Goal: Task Accomplishment & Management: Complete application form

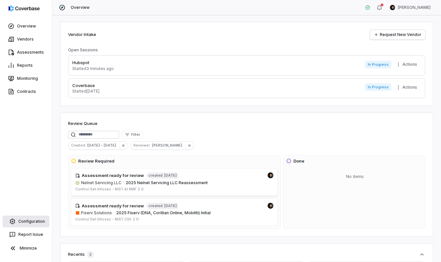
click at [28, 225] on link "Configuration" at bounding box center [26, 222] width 47 height 12
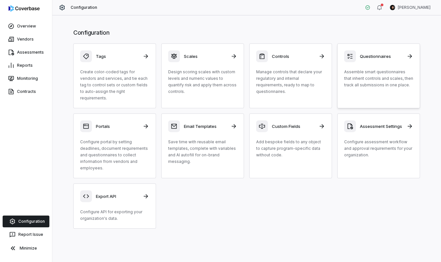
click at [357, 72] on p "Assemble smart questionnaires that inherit controls and scales, then track all …" at bounding box center [378, 79] width 69 height 20
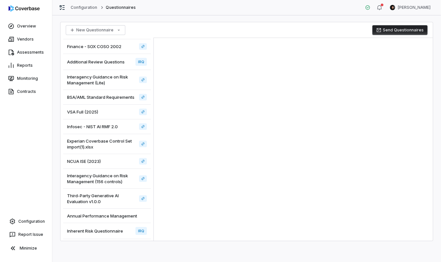
click at [99, 231] on span "Inherent Risk Questionnaire" at bounding box center [95, 231] width 56 height 6
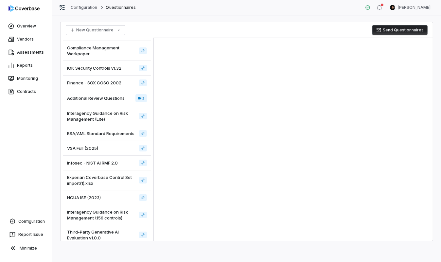
scroll to position [10, 0]
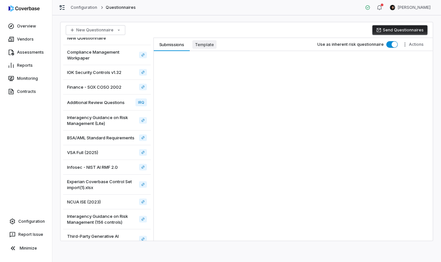
click at [204, 43] on span "Template" at bounding box center [204, 44] width 24 height 9
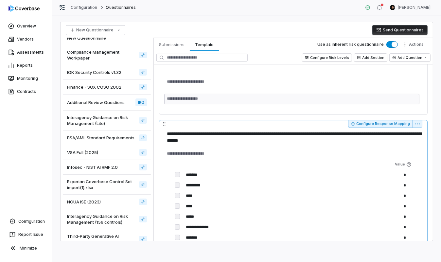
scroll to position [412, 0]
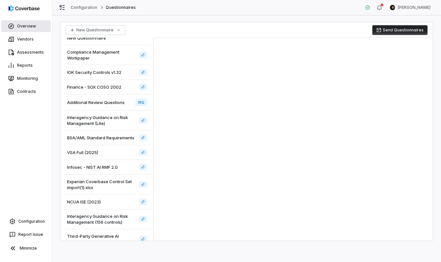
click at [28, 27] on link "Overview" at bounding box center [25, 26] width 49 height 12
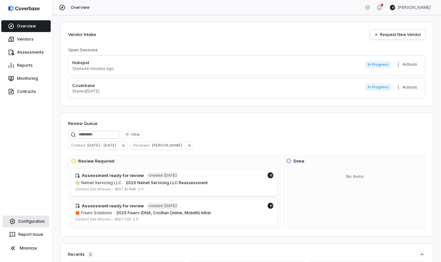
click at [27, 222] on link "Configuration" at bounding box center [26, 222] width 47 height 12
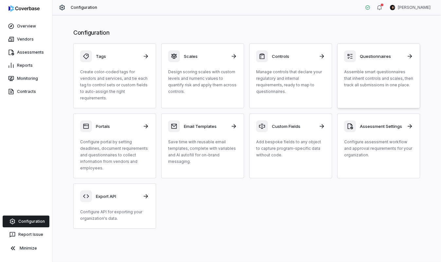
click at [401, 82] on p "Assemble smart questionnaires that inherit controls and scales, then track all …" at bounding box center [378, 79] width 69 height 20
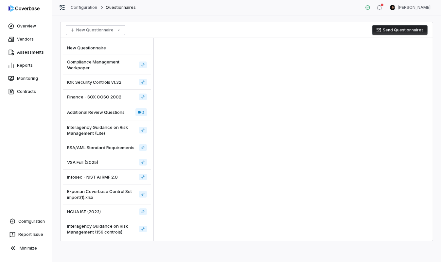
click at [101, 29] on html "Overview Vendors Assessments Reports Monitoring Contracts Configuration Report …" at bounding box center [220, 131] width 441 height 262
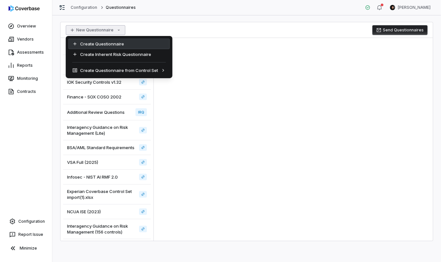
click at [104, 42] on div "Create Questionnaire" at bounding box center [118, 44] width 101 height 10
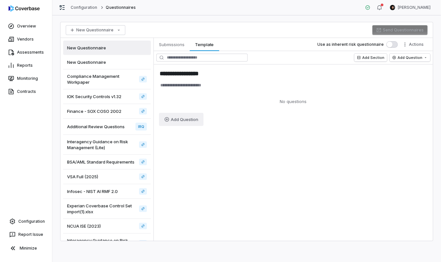
click at [186, 118] on html "**********" at bounding box center [220, 131] width 441 height 262
click at [185, 32] on html "**********" at bounding box center [220, 131] width 441 height 262
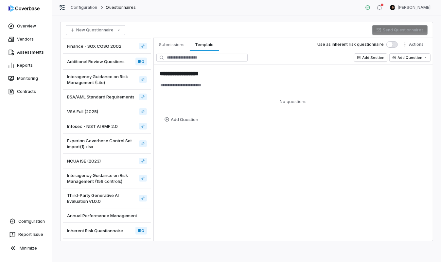
click at [113, 230] on span "Inherent Risk Questionnaire" at bounding box center [95, 231] width 56 height 6
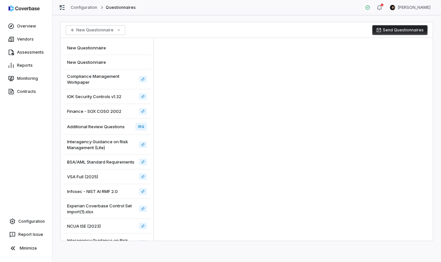
click at [107, 78] on span "Compliance Management Workpaper" at bounding box center [101, 79] width 69 height 12
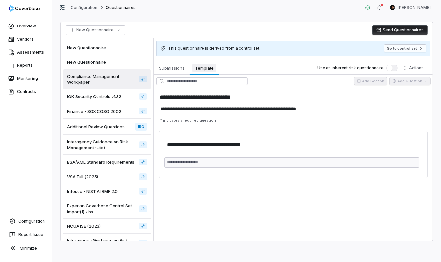
click at [209, 69] on span "Template" at bounding box center [204, 68] width 24 height 9
click at [420, 136] on html "**********" at bounding box center [220, 131] width 441 height 262
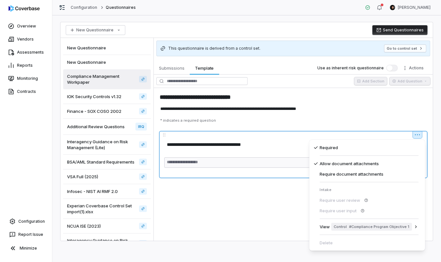
click at [367, 118] on html "**********" at bounding box center [220, 131] width 441 height 262
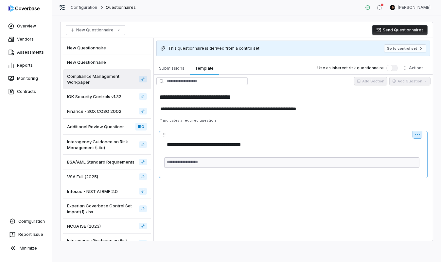
click at [420, 135] on html "**********" at bounding box center [220, 131] width 441 height 262
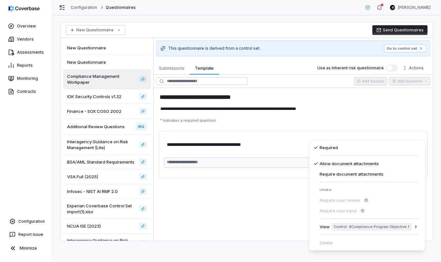
click at [207, 30] on html "**********" at bounding box center [220, 131] width 441 height 262
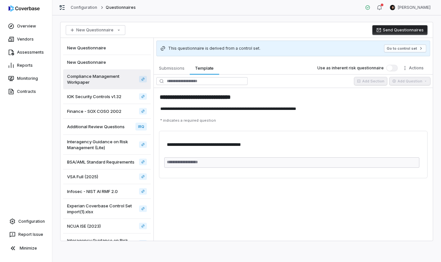
click at [119, 51] on div "New Questionnaire" at bounding box center [107, 48] width 88 height 14
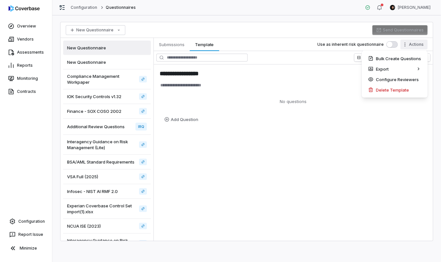
click at [421, 44] on html "**********" at bounding box center [220, 131] width 441 height 262
click at [393, 89] on div "Delete Template" at bounding box center [394, 90] width 61 height 10
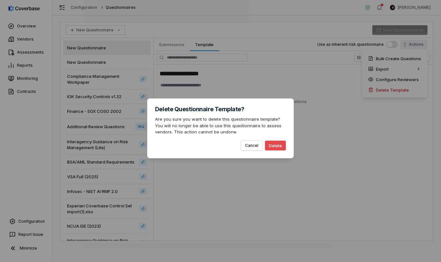
click at [269, 146] on button "Delete" at bounding box center [275, 146] width 21 height 10
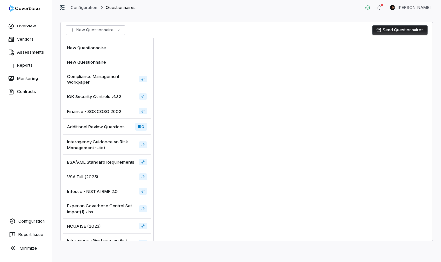
click at [122, 56] on div "New Questionnaire" at bounding box center [107, 62] width 88 height 14
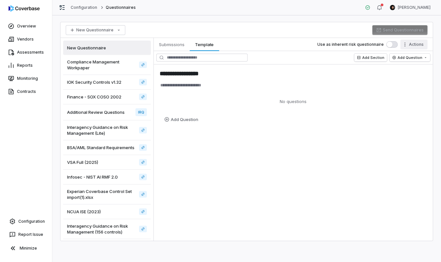
click at [412, 43] on html "**********" at bounding box center [220, 131] width 441 height 262
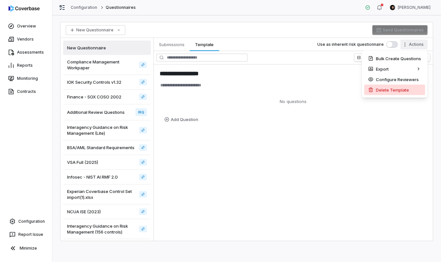
click at [400, 92] on div "Delete Template" at bounding box center [394, 90] width 61 height 10
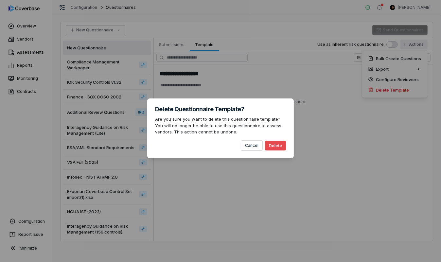
click at [274, 146] on button "Delete" at bounding box center [275, 146] width 21 height 10
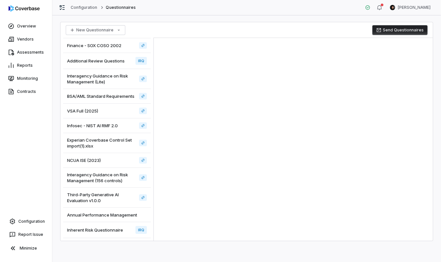
scroll to position [36, 0]
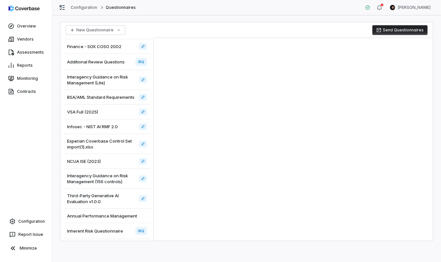
click at [123, 229] on div "Inherent Risk Questionnaire IRQ" at bounding box center [107, 231] width 88 height 16
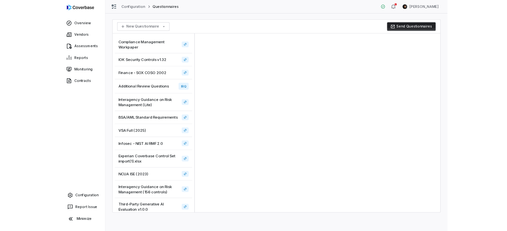
scroll to position [36, 0]
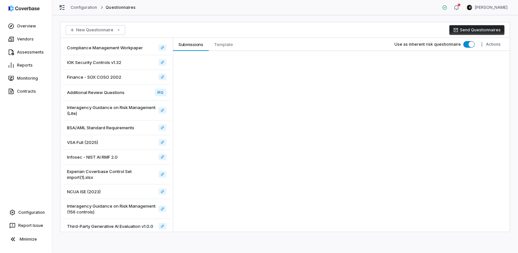
click at [112, 92] on span "Additional Review Questions" at bounding box center [96, 93] width 58 height 6
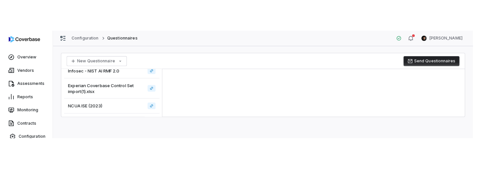
scroll to position [113, 0]
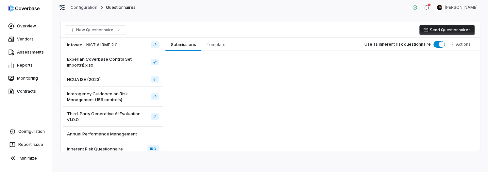
click at [110, 95] on span "Interagency Guidance on Risk Management (156 controls)" at bounding box center [107, 97] width 81 height 12
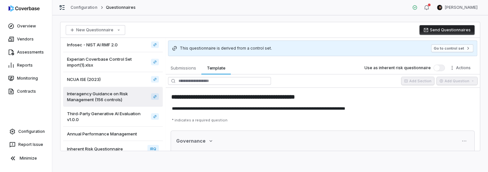
scroll to position [120, 0]
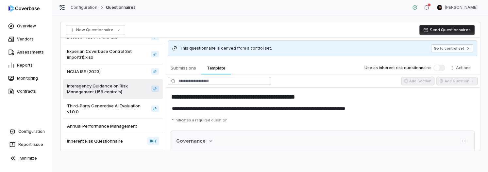
click at [90, 144] on div "Inherent Risk Questionnaire IRQ" at bounding box center [113, 141] width 100 height 16
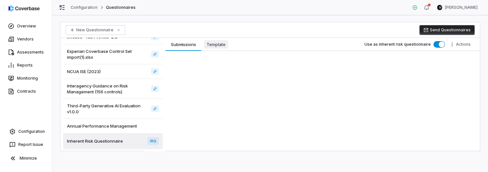
click at [217, 44] on span "Template" at bounding box center [216, 44] width 24 height 9
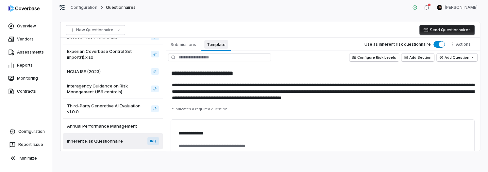
type textarea "*"
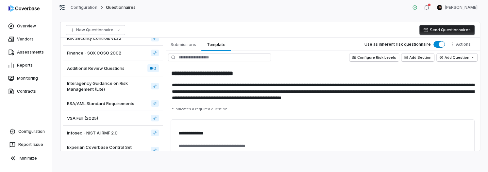
scroll to position [22, 0]
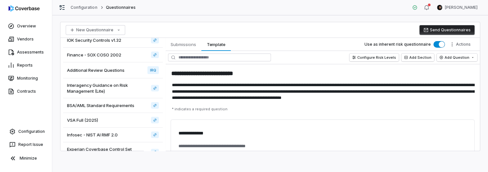
click at [110, 73] on div "Additional Review Questions IRQ" at bounding box center [113, 70] width 100 height 16
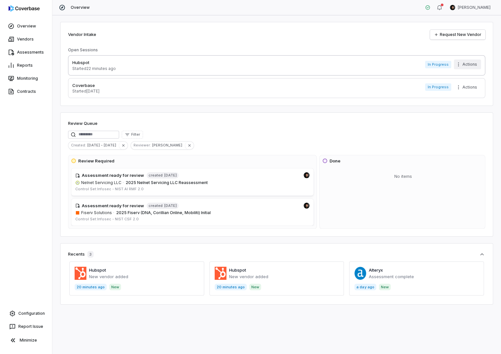
click at [460, 64] on html "Overview Vendors Assessments Reports Monitoring Contracts Configuration Report …" at bounding box center [250, 177] width 501 height 354
click at [463, 74] on div "Delete" at bounding box center [474, 78] width 42 height 10
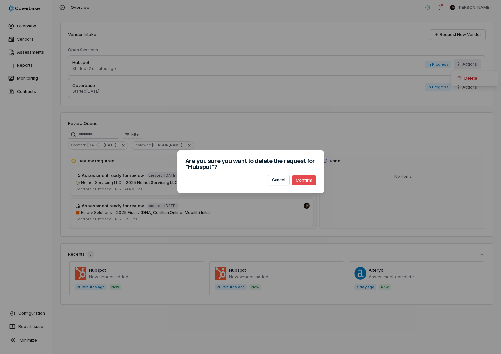
drag, startPoint x: 301, startPoint y: 177, endPoint x: 427, endPoint y: 87, distance: 154.9
click at [301, 178] on button "Confirm" at bounding box center [304, 180] width 24 height 10
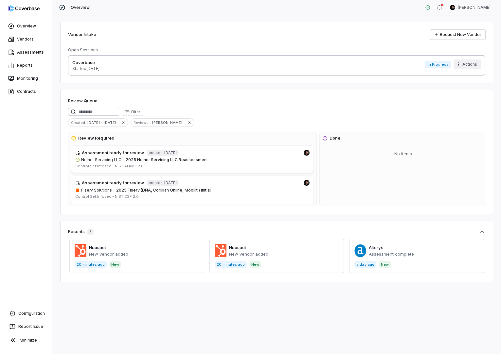
click at [466, 64] on html "Overview Vendors Assessments Reports Monitoring Contracts Configuration Report …" at bounding box center [250, 177] width 501 height 354
click at [464, 79] on div "Delete" at bounding box center [474, 78] width 42 height 10
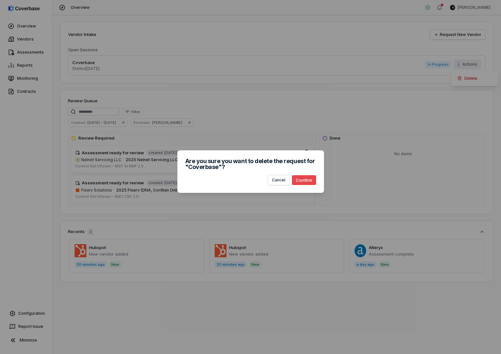
drag, startPoint x: 301, startPoint y: 180, endPoint x: 266, endPoint y: 171, distance: 36.2
click at [301, 180] on button "Confirm" at bounding box center [304, 180] width 24 height 10
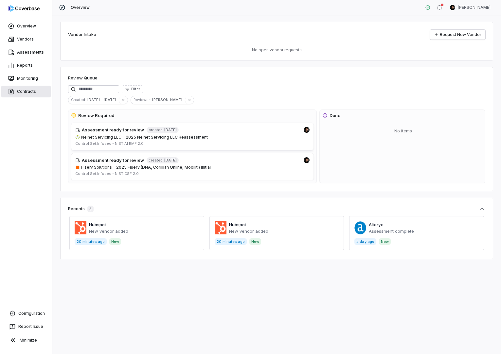
click at [29, 90] on link "Contracts" at bounding box center [25, 92] width 49 height 12
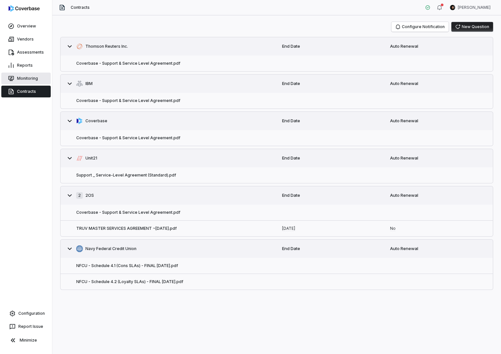
click at [31, 79] on link "Monitoring" at bounding box center [25, 79] width 49 height 12
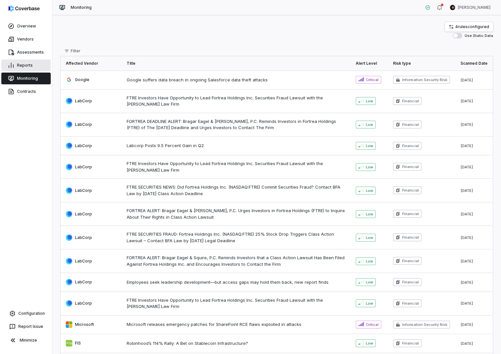
click at [32, 63] on link "Reports" at bounding box center [25, 66] width 49 height 12
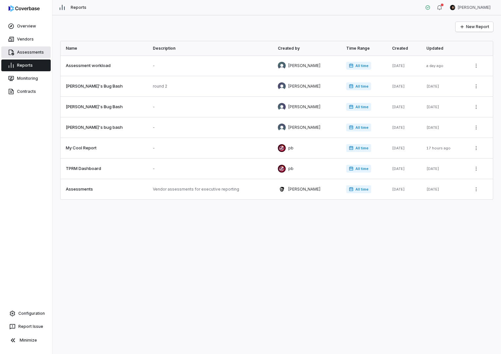
click at [31, 48] on link "Assessments" at bounding box center [25, 52] width 49 height 12
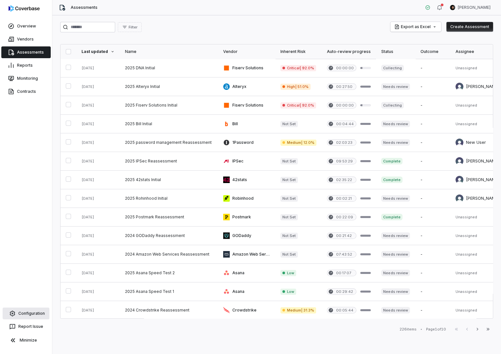
click at [37, 312] on link "Configuration" at bounding box center [26, 314] width 47 height 12
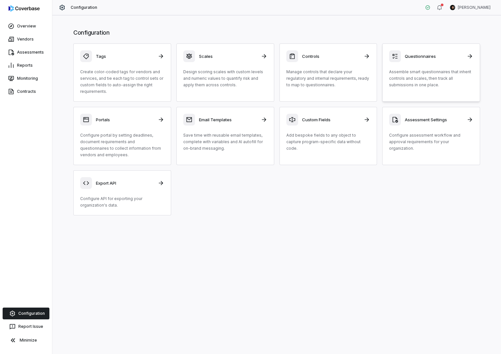
click at [401, 80] on p "Assemble smart questionnaires that inherit controls and scales, then track all …" at bounding box center [431, 79] width 84 height 20
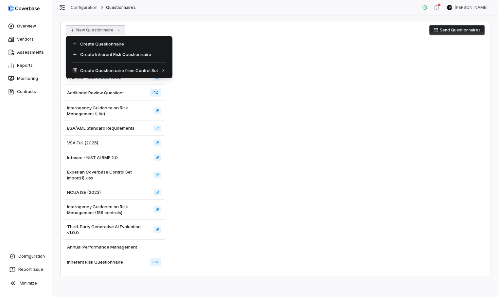
click at [100, 31] on html "Overview Vendors Assessments Reports Monitoring Contracts Configuration Report …" at bounding box center [249, 148] width 498 height 297
click at [102, 39] on div "Create Questionnaire" at bounding box center [118, 44] width 101 height 10
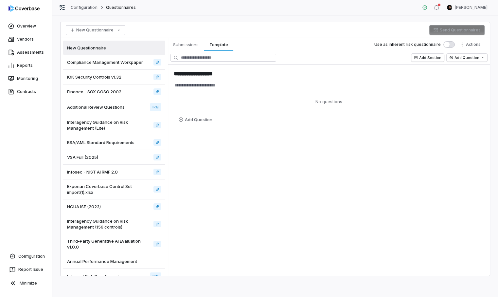
click at [446, 44] on span "button" at bounding box center [446, 45] width 6 height 6
type textarea "*"
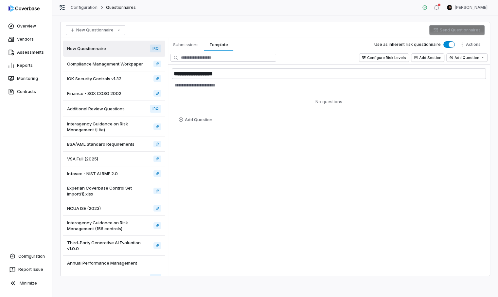
type button "on"
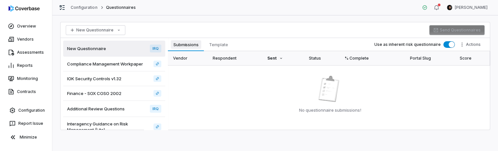
click at [191, 46] on span "Submissions" at bounding box center [186, 44] width 30 height 9
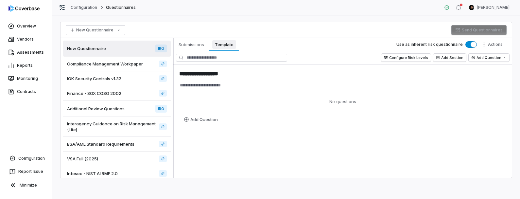
click at [223, 44] on span "Template" at bounding box center [224, 44] width 24 height 9
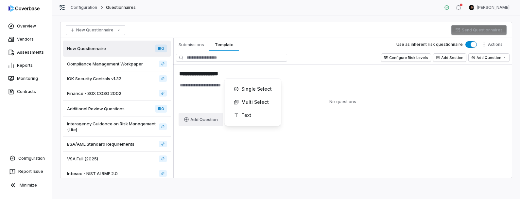
click at [211, 120] on html "**********" at bounding box center [260, 99] width 520 height 199
click at [256, 88] on div "Single Select" at bounding box center [252, 88] width 49 height 13
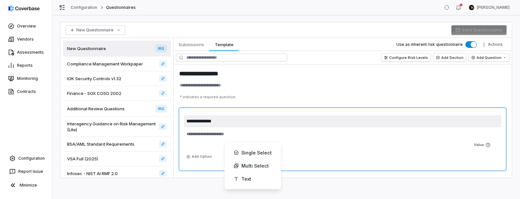
scroll to position [18, 0]
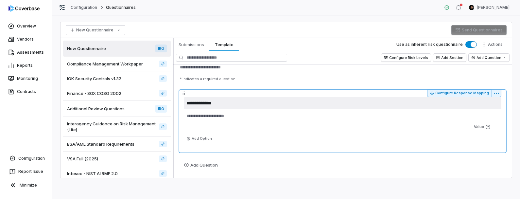
click at [234, 103] on textarea "**********" at bounding box center [343, 103] width 318 height 12
click at [211, 103] on textarea "**********" at bounding box center [343, 103] width 318 height 12
type textarea "*"
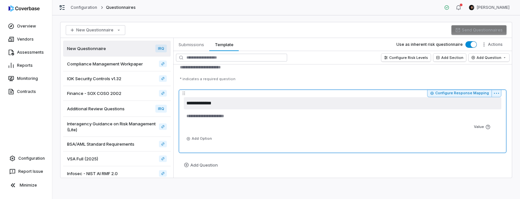
type textarea "******"
type textarea "*"
type textarea "**"
type textarea "*"
type textarea "***"
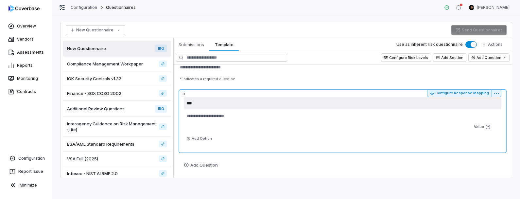
type textarea "*"
type textarea "****"
type textarea "*"
type textarea "*****"
type textarea "*"
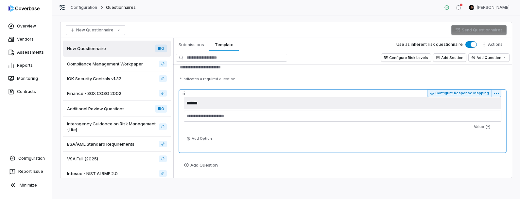
type textarea "******"
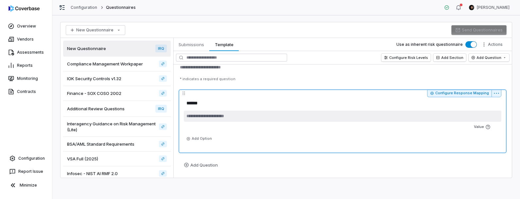
click at [235, 119] on textarea at bounding box center [343, 116] width 318 height 11
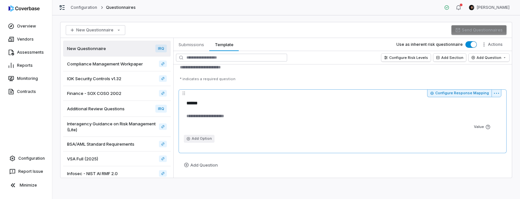
click at [207, 140] on button "Add Option" at bounding box center [199, 139] width 31 height 8
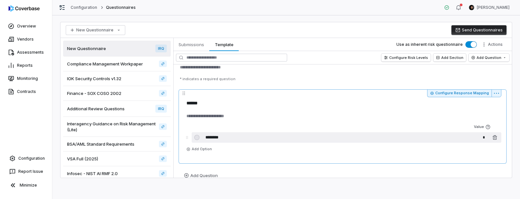
type textarea "*"
click at [222, 137] on input "********" at bounding box center [329, 137] width 253 height 10
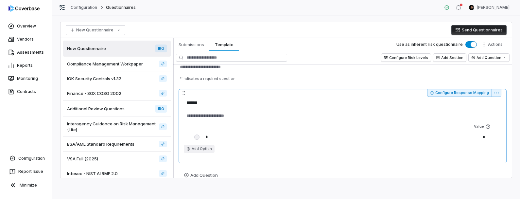
type input "*"
click at [208, 147] on button "Add Option" at bounding box center [199, 149] width 31 height 8
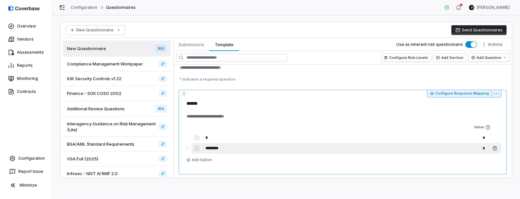
type textarea "*"
click at [217, 147] on input "********" at bounding box center [329, 148] width 253 height 10
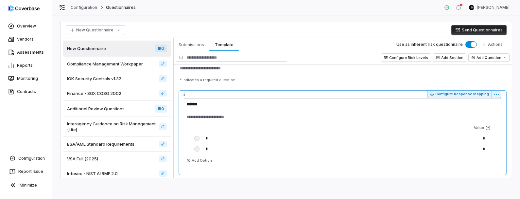
type input "*"
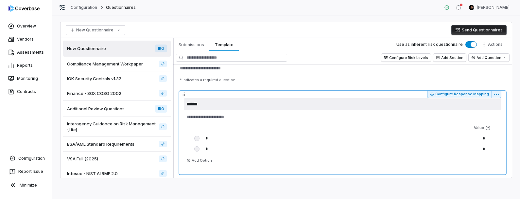
click at [260, 99] on textarea "******" at bounding box center [343, 104] width 318 height 12
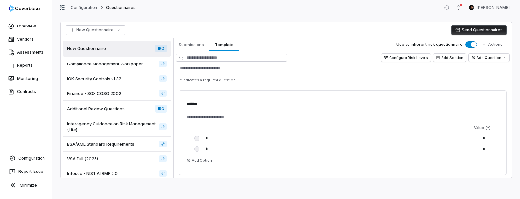
click at [381, 76] on p "* indicates a required question" at bounding box center [342, 80] width 331 height 10
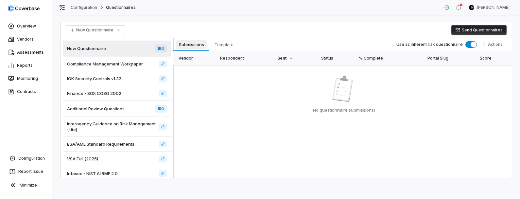
click at [191, 41] on span "Submissions" at bounding box center [191, 44] width 30 height 9
click at [222, 46] on span "Template" at bounding box center [224, 44] width 24 height 9
click at [192, 42] on span "Submissions" at bounding box center [191, 44] width 30 height 9
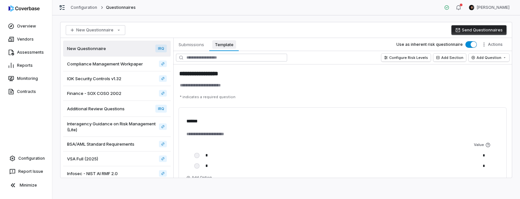
click at [221, 43] on span "Template" at bounding box center [224, 44] width 24 height 9
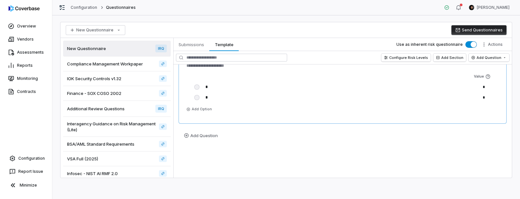
scroll to position [79, 0]
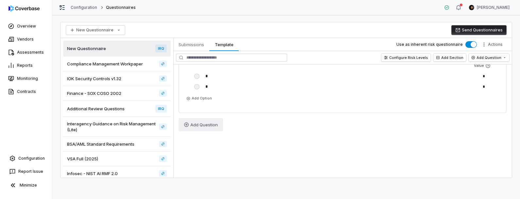
click at [209, 128] on html "**********" at bounding box center [260, 99] width 520 height 199
click at [239, 112] on div "Multi Select" at bounding box center [252, 106] width 49 height 13
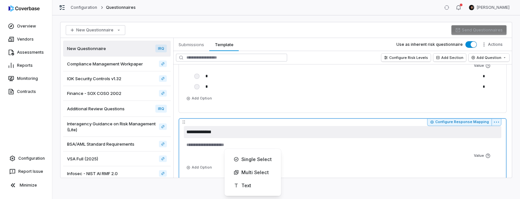
scroll to position [108, 0]
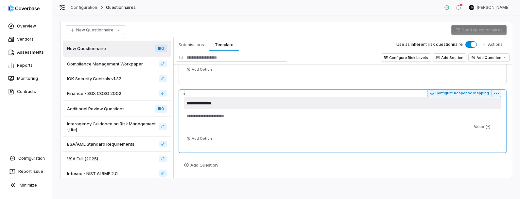
type textarea "*"
type textarea "**"
type textarea "*"
type textarea "***"
type textarea "*"
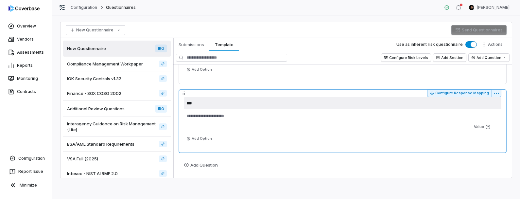
type textarea "****"
type textarea "*"
type textarea "*****"
type textarea "*"
type textarea "******"
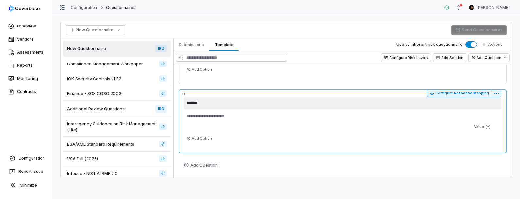
type textarea "*"
type textarea "*******"
type textarea "*"
type textarea "********"
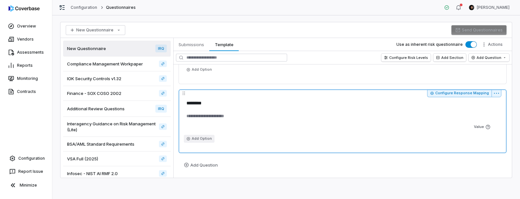
click at [203, 139] on button "Add Option" at bounding box center [199, 139] width 31 height 8
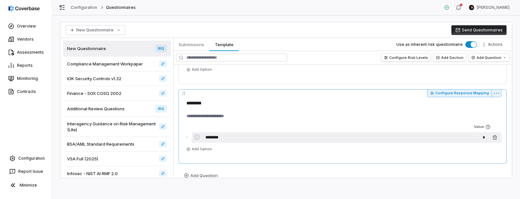
type textarea "*"
click at [219, 136] on input "********" at bounding box center [329, 137] width 253 height 10
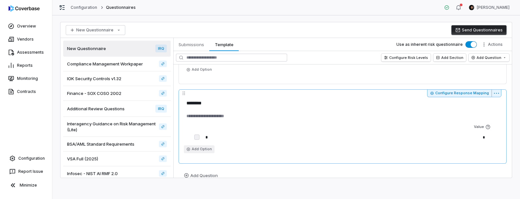
type input "*"
click at [204, 148] on button "Add Option" at bounding box center [199, 149] width 31 height 8
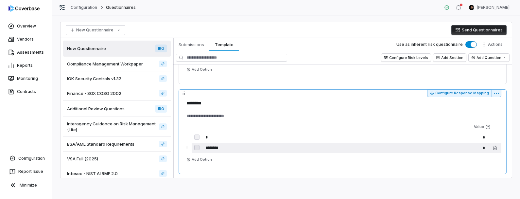
type textarea "*"
click at [214, 146] on input "********" at bounding box center [329, 148] width 253 height 10
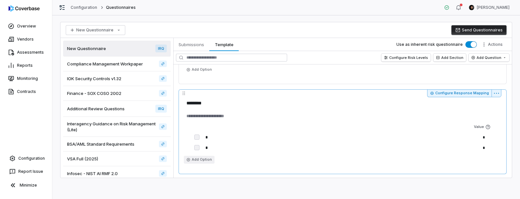
type input "*"
click at [203, 159] on button "Add Option" at bounding box center [199, 160] width 31 height 8
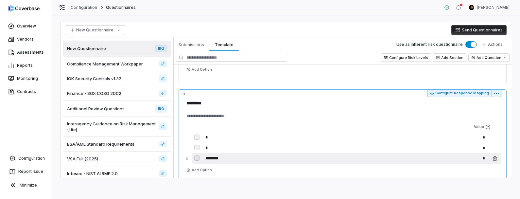
type textarea "*"
click at [211, 156] on input "********" at bounding box center [329, 158] width 253 height 10
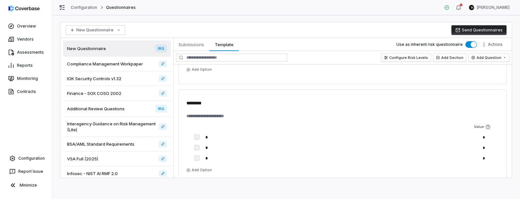
type input "*"
click at [240, 84] on div "Configure Response Mapping ****** Value * * * * To pick up a draggable item, pr…" at bounding box center [343, 100] width 328 height 203
type textarea "*"
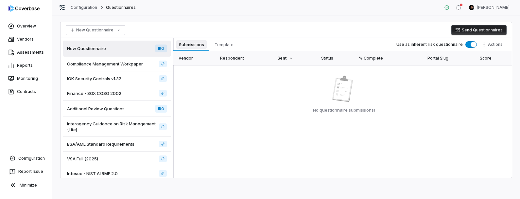
click at [196, 43] on span "Submissions" at bounding box center [191, 44] width 30 height 9
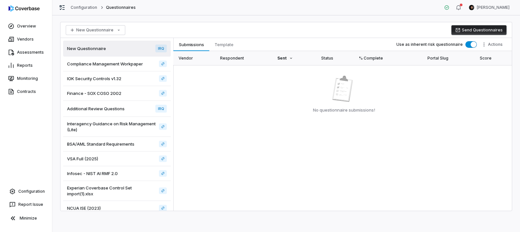
click at [460, 31] on icon "button" at bounding box center [457, 30] width 5 height 4
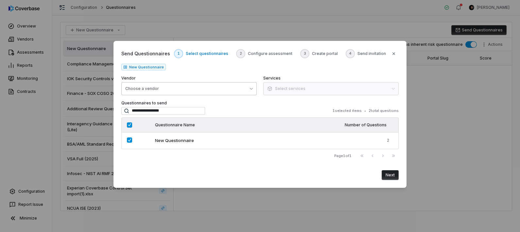
click at [217, 89] on button "Choose a vendor" at bounding box center [188, 88] width 135 height 13
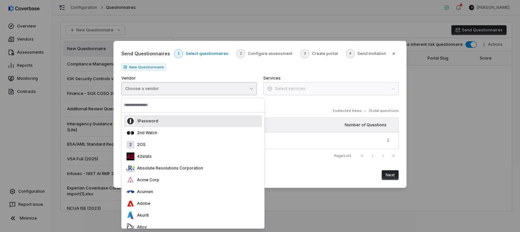
click at [248, 62] on div "Send Questionnaires 1 Select questionnaires 2 Configure assessment 3 Create por…" at bounding box center [259, 72] width 277 height 46
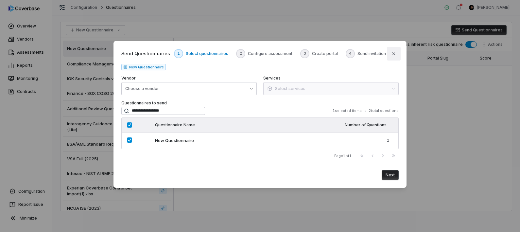
click at [395, 50] on button "Close" at bounding box center [394, 54] width 14 height 14
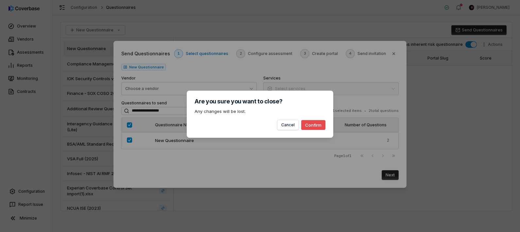
click at [313, 124] on button "Confirm" at bounding box center [313, 125] width 24 height 10
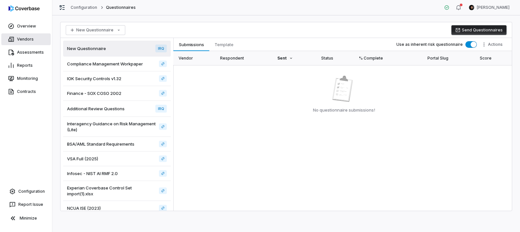
click at [34, 39] on link "Vendors" at bounding box center [25, 39] width 49 height 12
click at [482, 32] on button "Send Questionnaires" at bounding box center [478, 30] width 55 height 10
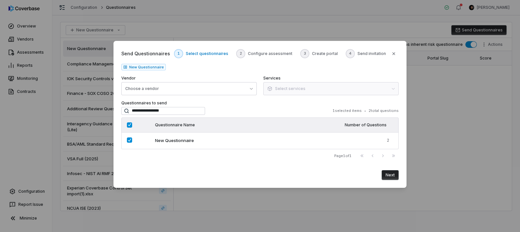
click at [387, 174] on button "Next" at bounding box center [390, 175] width 17 height 10
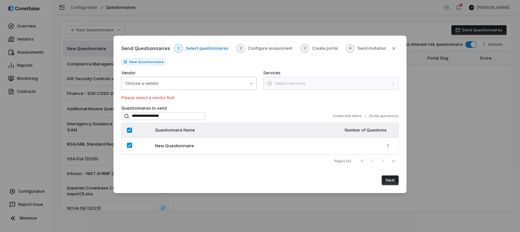
click at [155, 81] on div "Choose a vendor" at bounding box center [142, 83] width 34 height 5
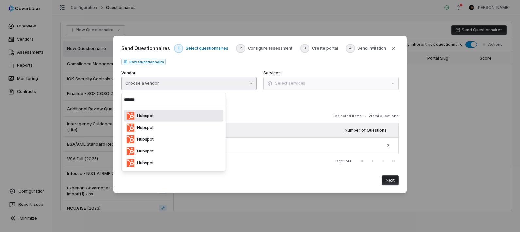
type input "*******"
click at [175, 117] on div "Hubspot" at bounding box center [173, 116] width 99 height 12
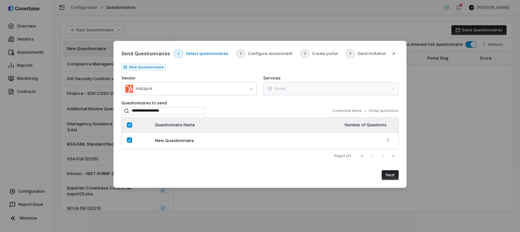
click at [388, 175] on button "Next" at bounding box center [390, 175] width 17 height 10
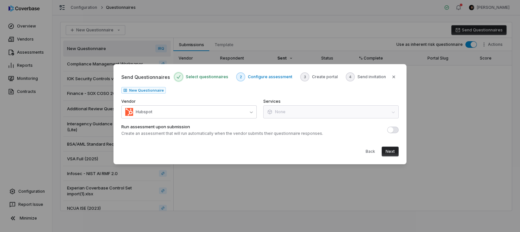
click at [394, 153] on button "Next" at bounding box center [390, 152] width 17 height 10
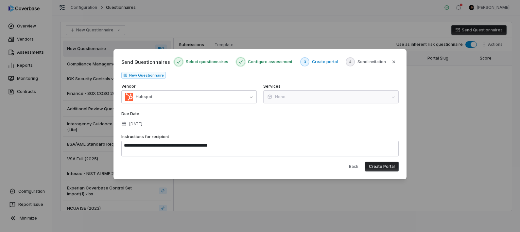
click at [390, 169] on button "Create Portal" at bounding box center [382, 167] width 34 height 10
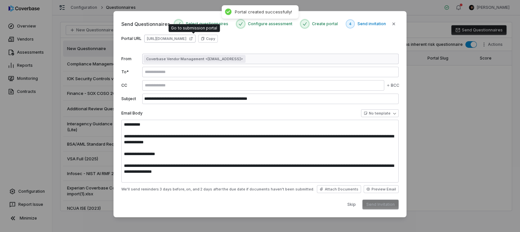
click at [193, 38] on icon at bounding box center [191, 39] width 4 height 4
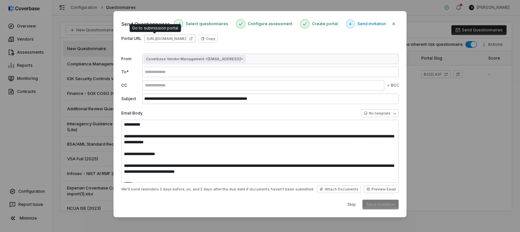
type textarea "**********"
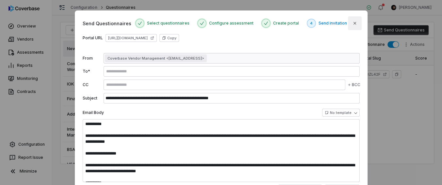
click at [357, 22] on icon "button" at bounding box center [355, 23] width 5 height 5
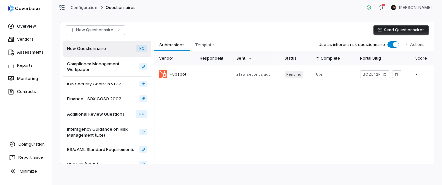
drag, startPoint x: 305, startPoint y: 120, endPoint x: 206, endPoint y: 55, distance: 118.8
click at [301, 118] on div "Vendor Respondent Sent Status % Complete Portal Slug Score Hubspot a few second…" at bounding box center [294, 107] width 280 height 113
click at [199, 44] on span "Template" at bounding box center [205, 44] width 24 height 9
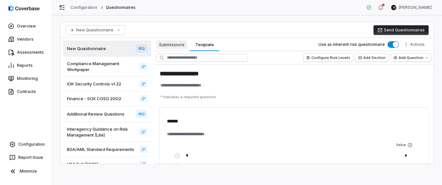
click at [181, 44] on span "Submissions" at bounding box center [172, 44] width 31 height 9
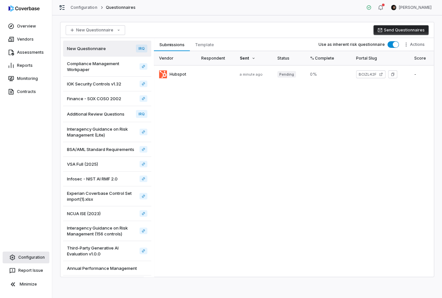
click at [29, 199] on link "Configuration" at bounding box center [26, 257] width 47 height 12
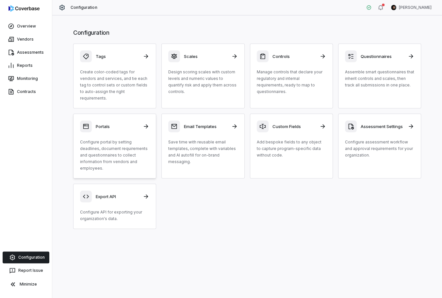
click at [88, 160] on p "Configure portal by setting deadlines, document requirements and questionnaires…" at bounding box center [114, 155] width 69 height 33
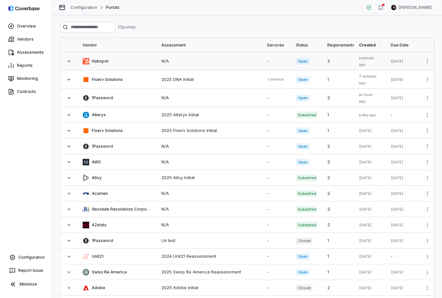
click at [135, 62] on div "Hubspot" at bounding box center [117, 61] width 69 height 7
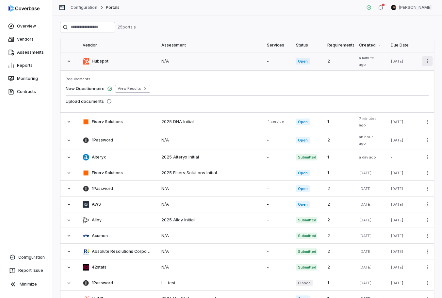
click at [427, 57] on html "Overview Vendors Assessments Reports Monitoring Contracts Configuration Report …" at bounding box center [221, 149] width 442 height 298
click at [418, 73] on div "Configure Portal" at bounding box center [405, 75] width 52 height 10
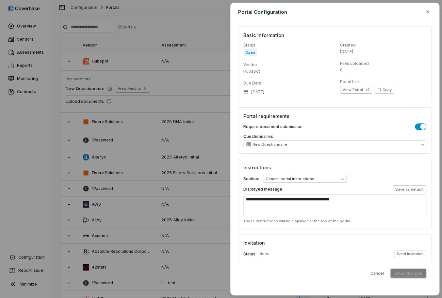
click at [418, 126] on button "button" at bounding box center [420, 126] width 11 height 7
click at [421, 199] on button "Save Changes" at bounding box center [409, 273] width 36 height 10
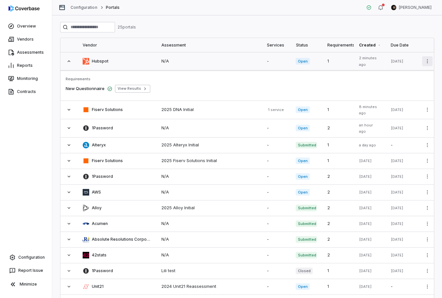
click at [426, 63] on html "Overview Vendors Assessments Reports Monitoring Contracts Configuration Report …" at bounding box center [221, 149] width 442 height 298
click at [415, 77] on div "Configure Portal" at bounding box center [405, 75] width 52 height 10
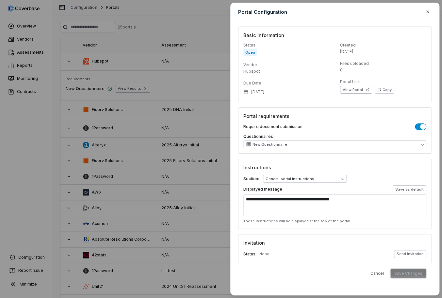
click at [421, 126] on span "button" at bounding box center [424, 127] width 6 height 6
click at [414, 199] on button "Save Changes" at bounding box center [409, 273] width 36 height 10
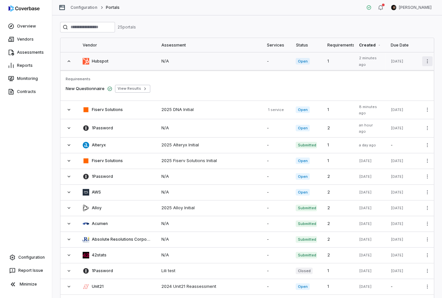
click at [427, 60] on html "Overview Vendors Assessments Reports Monitoring Contracts Configuration Report …" at bounding box center [221, 149] width 442 height 298
click at [414, 76] on div "Configure Portal" at bounding box center [405, 75] width 52 height 10
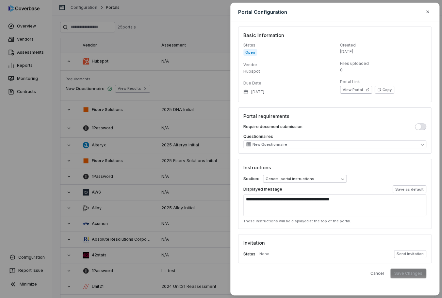
click at [423, 125] on button "button" at bounding box center [420, 126] width 11 height 7
click at [418, 199] on button "Save Changes" at bounding box center [409, 273] width 36 height 10
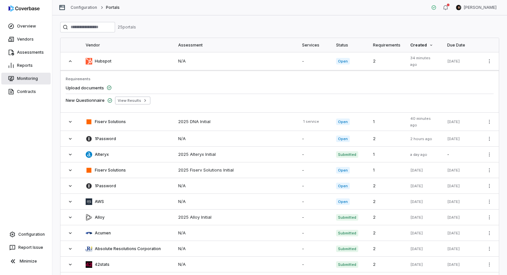
click at [33, 80] on link "Monitoring" at bounding box center [25, 79] width 49 height 12
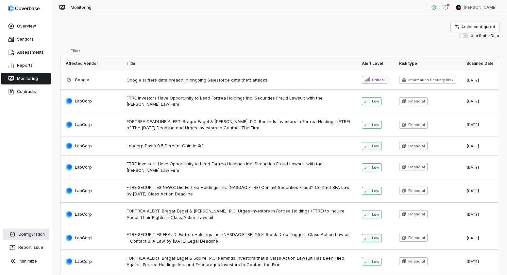
click at [25, 199] on link "Configuration" at bounding box center [26, 234] width 47 height 12
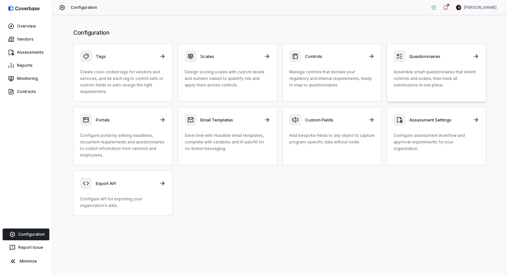
click at [423, 79] on p "Assemble smart questionnaires that inherit controls and scales, then track all …" at bounding box center [437, 79] width 86 height 20
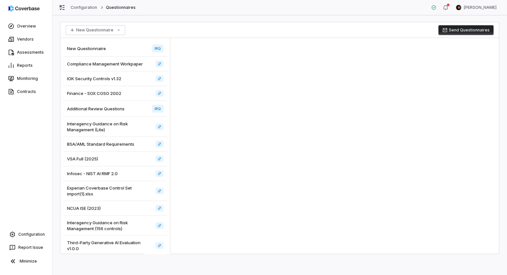
click at [113, 47] on div "New Questionnaire IRQ" at bounding box center [115, 49] width 104 height 16
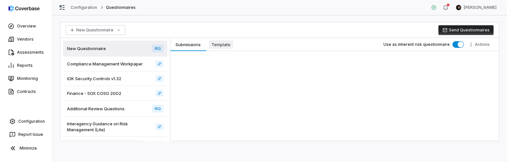
click at [217, 45] on span "Template" at bounding box center [221, 44] width 24 height 9
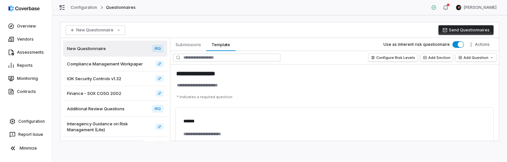
type textarea "*"
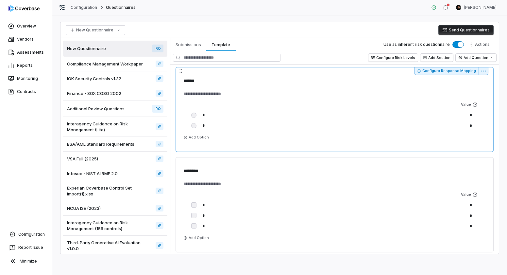
scroll to position [43, 0]
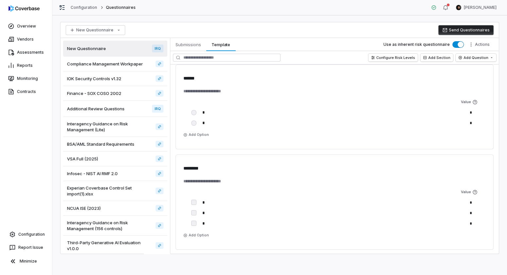
click at [459, 27] on button "Send Questionnaires" at bounding box center [466, 30] width 55 height 10
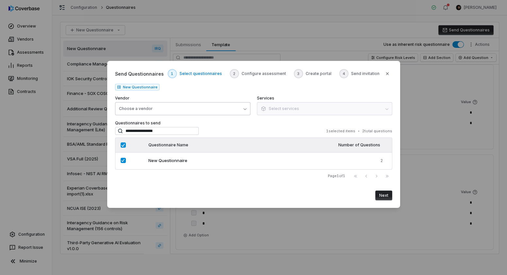
click at [202, 111] on button "Choose a vendor" at bounding box center [182, 108] width 135 height 13
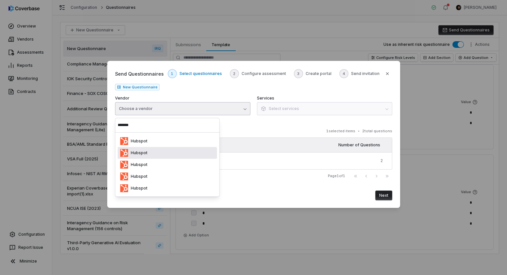
type input "*******"
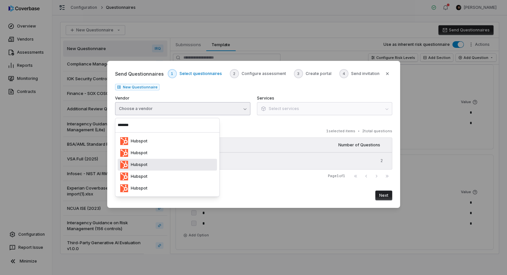
drag, startPoint x: 178, startPoint y: 169, endPoint x: 184, endPoint y: 167, distance: 6.5
click at [178, 169] on div "Hubspot" at bounding box center [167, 165] width 99 height 12
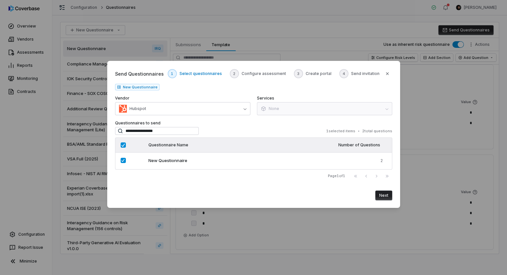
click at [385, 197] on button "Next" at bounding box center [383, 195] width 17 height 10
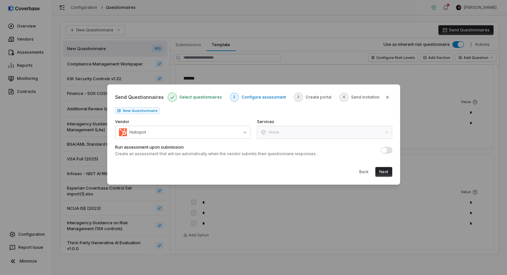
click at [386, 171] on button "Next" at bounding box center [383, 172] width 17 height 10
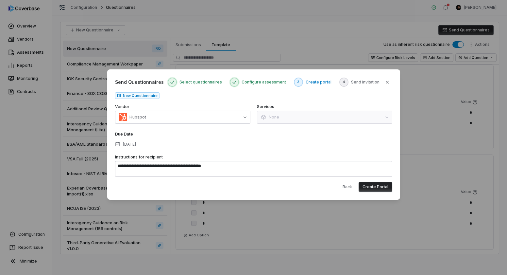
click at [373, 186] on button "Create Portal" at bounding box center [376, 187] width 34 height 10
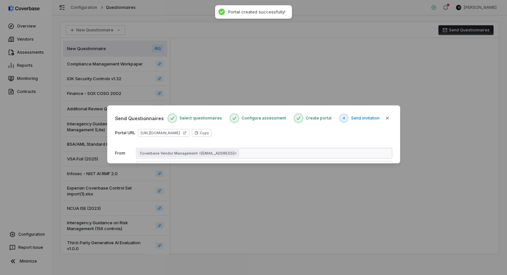
scroll to position [0, 0]
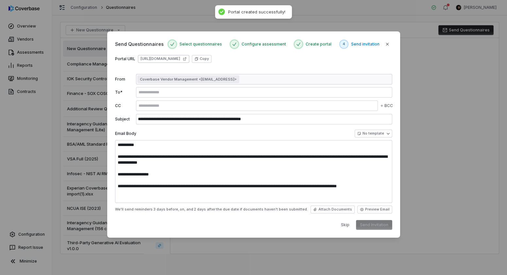
click at [187, 60] on icon at bounding box center [185, 59] width 4 height 4
type textarea "**********"
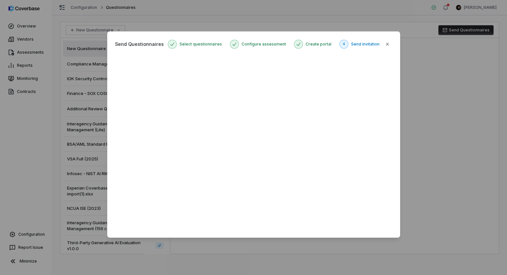
click at [419, 199] on div "**********" at bounding box center [253, 137] width 507 height 233
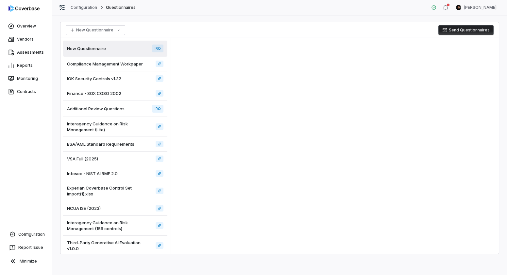
type textarea "*"
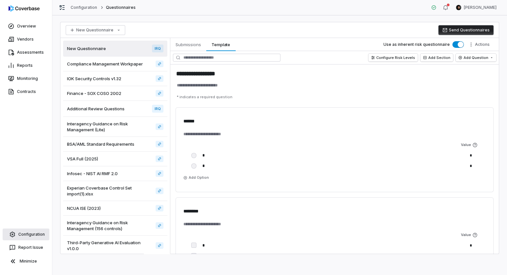
click at [32, 199] on link "Configuration" at bounding box center [26, 234] width 47 height 12
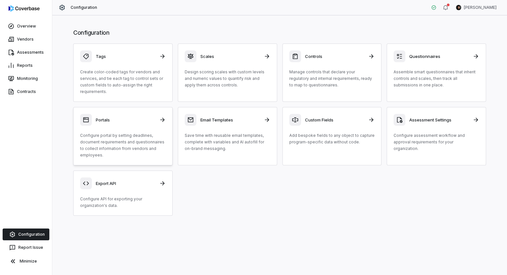
click at [127, 137] on p "Configure portal by setting deadlines, document requirements and questionnaires…" at bounding box center [123, 145] width 86 height 26
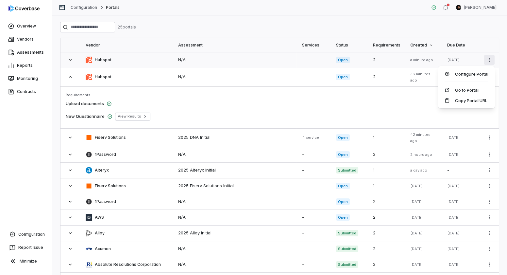
click at [490, 60] on html "Overview Vendors Assessments Reports Monitoring Contracts Configuration Report …" at bounding box center [253, 137] width 507 height 275
click at [475, 75] on div "Configure Portal" at bounding box center [467, 74] width 52 height 10
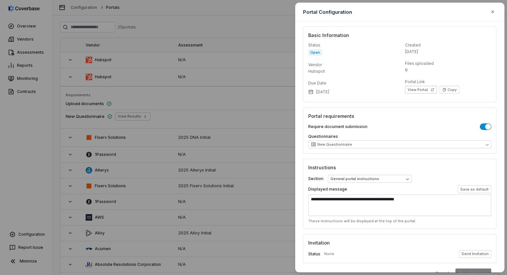
click at [486, 125] on span "button" at bounding box center [488, 127] width 6 height 6
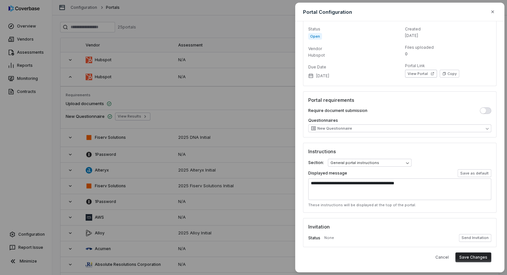
click at [476, 199] on button "Save Changes" at bounding box center [474, 257] width 36 height 10
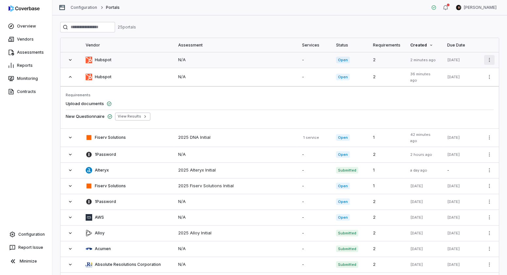
click at [490, 59] on html "Overview Vendors Assessments Reports Monitoring Contracts Configuration Report …" at bounding box center [253, 137] width 507 height 275
click at [477, 76] on div "Configure Portal" at bounding box center [467, 74] width 52 height 10
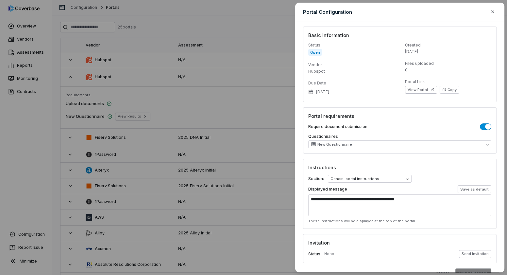
click at [489, 127] on span "button" at bounding box center [488, 127] width 6 height 6
click at [486, 127] on button "button" at bounding box center [485, 126] width 11 height 7
click at [486, 128] on span "button" at bounding box center [488, 127] width 6 height 6
type button "on"
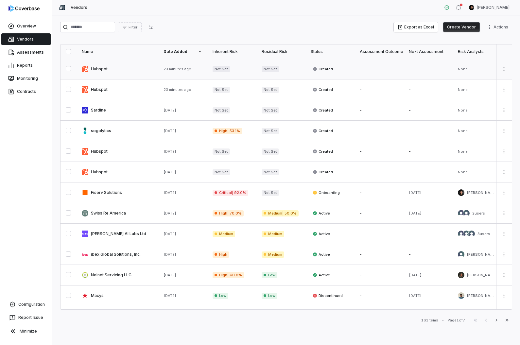
click at [133, 67] on link at bounding box center [118, 69] width 82 height 20
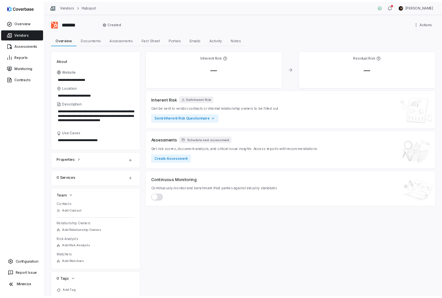
scroll to position [25, 0]
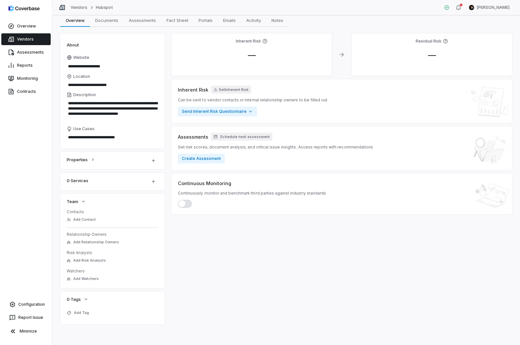
type textarea "*"
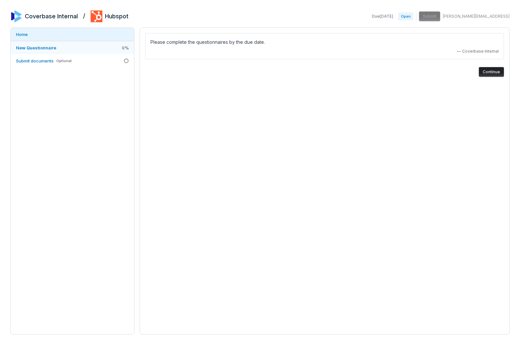
click at [57, 49] on link "New Questionnaire 0 %" at bounding box center [72, 47] width 123 height 13
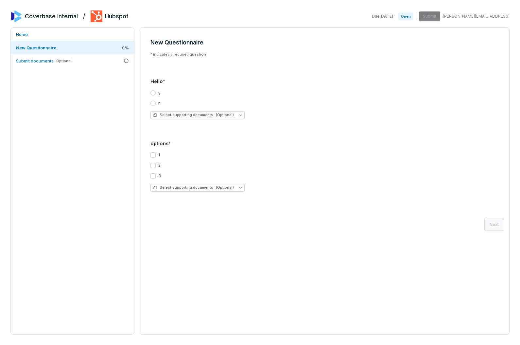
click at [158, 93] on label "y" at bounding box center [159, 92] width 2 height 5
click at [156, 93] on button "y" at bounding box center [152, 92] width 5 height 5
click at [155, 166] on button "2" at bounding box center [152, 165] width 5 height 5
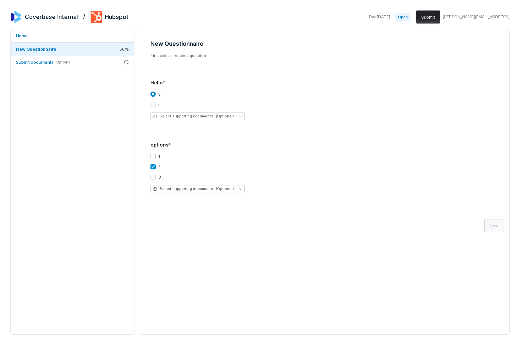
click at [154, 175] on button "3" at bounding box center [152, 177] width 5 height 5
click at [492, 226] on button "Next" at bounding box center [494, 225] width 20 height 13
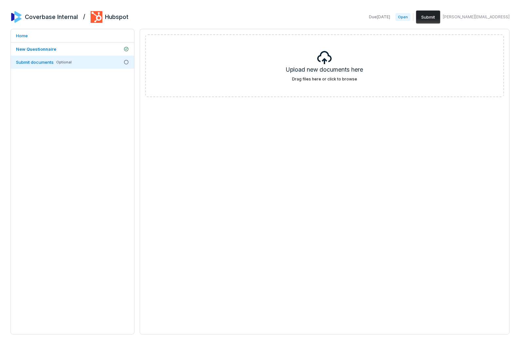
click at [440, 21] on button "Submit" at bounding box center [428, 16] width 24 height 13
click at [37, 63] on span "Submit documents" at bounding box center [35, 62] width 38 height 5
click at [440, 15] on button "Submit" at bounding box center [428, 16] width 24 height 13
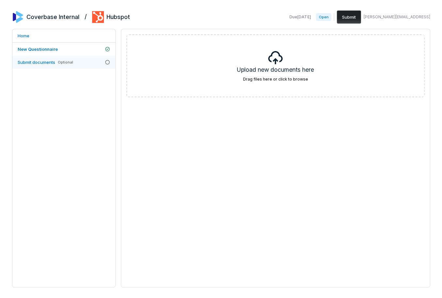
click at [43, 64] on span "Submit documents" at bounding box center [37, 62] width 38 height 5
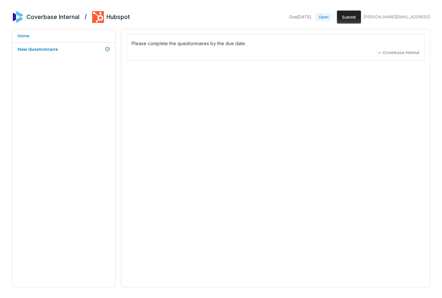
click at [361, 17] on button "Submit" at bounding box center [349, 16] width 24 height 13
click at [326, 88] on div "Please complete the questionnaires by the due date. — Coverbase Internal" at bounding box center [276, 158] width 310 height 258
click at [361, 17] on button "Submit" at bounding box center [349, 16] width 24 height 13
click at [59, 47] on link "New Questionnaire" at bounding box center [63, 49] width 103 height 13
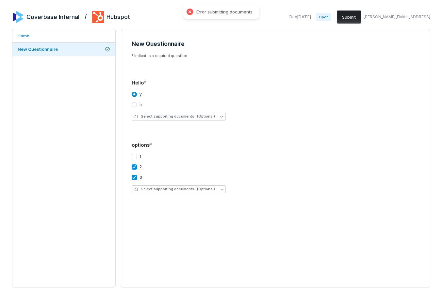
click at [361, 19] on button "Submit" at bounding box center [349, 16] width 24 height 13
click at [361, 17] on button "Submit" at bounding box center [349, 16] width 24 height 13
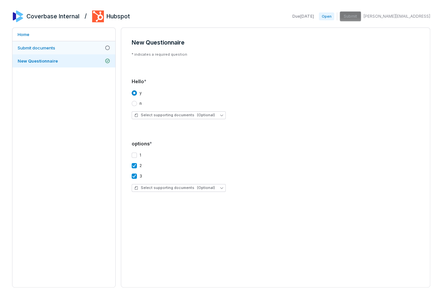
click at [51, 47] on span "Submit documents" at bounding box center [37, 47] width 38 height 5
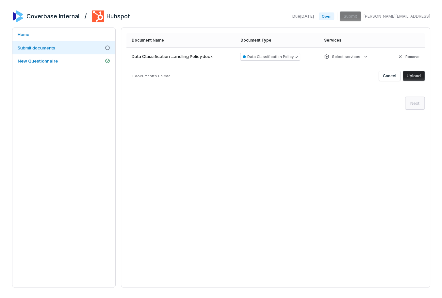
click at [422, 76] on button "Upload" at bounding box center [414, 76] width 22 height 10
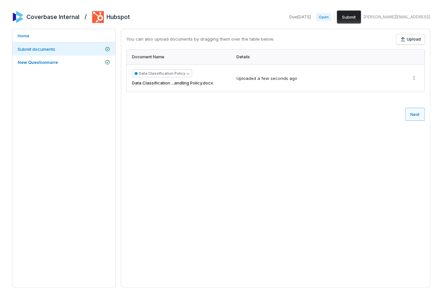
click at [415, 115] on button "Next" at bounding box center [416, 114] width 20 height 13
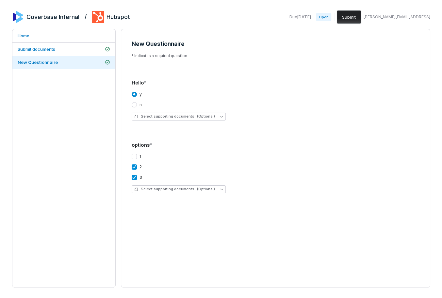
click at [361, 19] on button "Submit" at bounding box center [349, 16] width 24 height 13
click at [361, 18] on button "Submit" at bounding box center [349, 16] width 24 height 13
click at [103, 46] on link "Submit documents" at bounding box center [63, 49] width 103 height 13
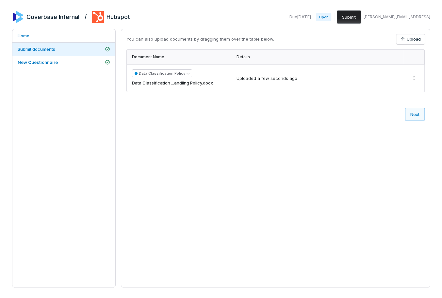
click at [361, 16] on button "Submit" at bounding box center [349, 16] width 24 height 13
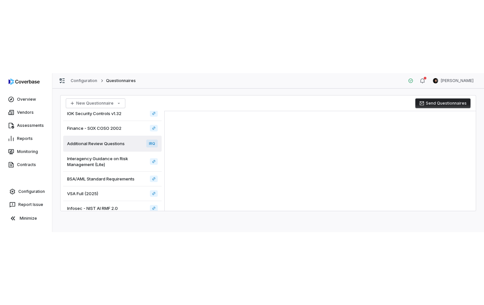
scroll to position [4, 0]
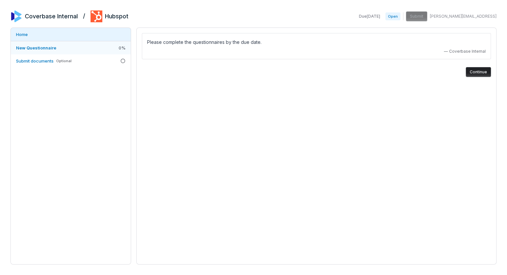
click at [46, 49] on span "New Questionnaire" at bounding box center [36, 47] width 40 height 5
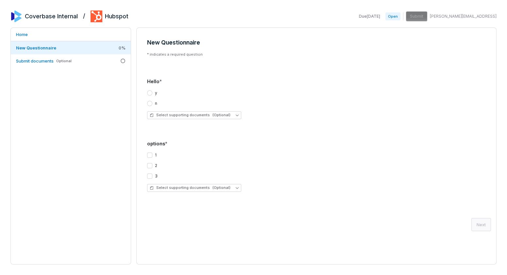
click at [152, 92] on div "y" at bounding box center [152, 92] width 10 height 5
click at [149, 95] on button "y" at bounding box center [149, 92] width 5 height 5
click at [150, 155] on button "1" at bounding box center [149, 154] width 5 height 5
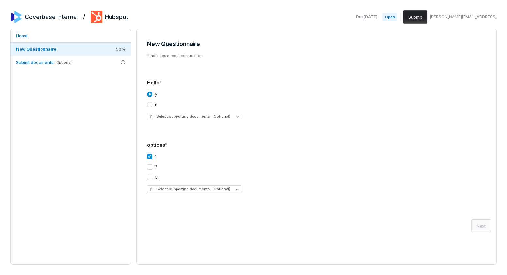
drag, startPoint x: 150, startPoint y: 166, endPoint x: 226, endPoint y: 183, distance: 77.7
click at [151, 166] on button "2" at bounding box center [149, 166] width 5 height 5
click at [488, 226] on button "Next" at bounding box center [482, 225] width 20 height 13
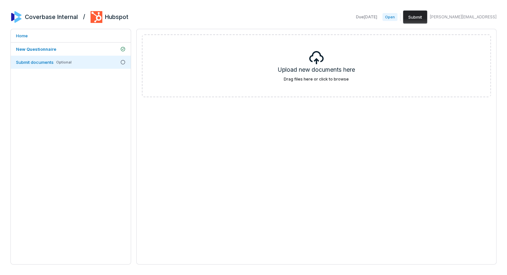
click at [427, 18] on button "Submit" at bounding box center [415, 16] width 24 height 13
click at [427, 19] on button "Submit" at bounding box center [415, 16] width 24 height 13
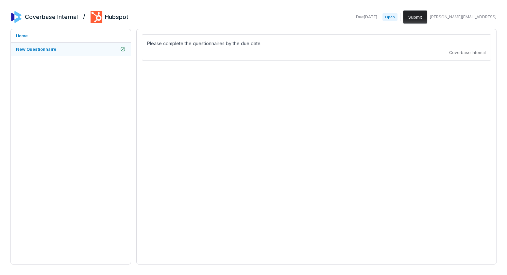
click at [37, 52] on link "New Questionnaire" at bounding box center [71, 49] width 120 height 13
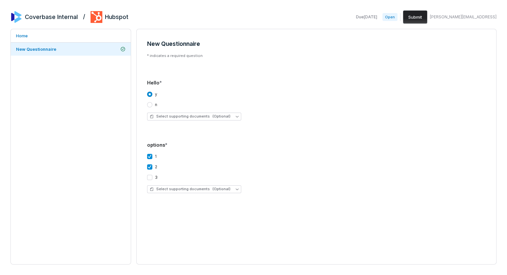
click at [427, 19] on button "Submit" at bounding box center [415, 16] width 24 height 13
drag, startPoint x: 230, startPoint y: 12, endPoint x: 281, endPoint y: 13, distance: 51.0
click at [281, 13] on div "Error submitting documents" at bounding box center [257, 12] width 56 height 6
click at [265, 12] on div "Error submitting documents" at bounding box center [257, 12] width 56 height 6
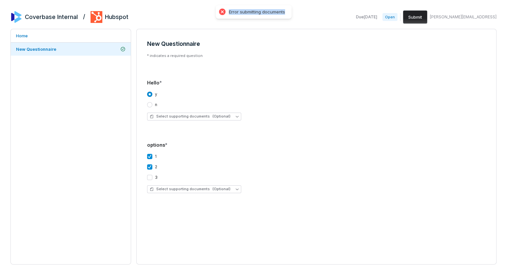
click at [265, 12] on div "Error submitting documents" at bounding box center [257, 12] width 56 height 6
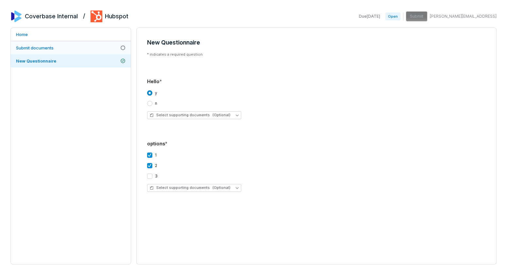
click at [39, 45] on span "Submit documents" at bounding box center [35, 47] width 38 height 5
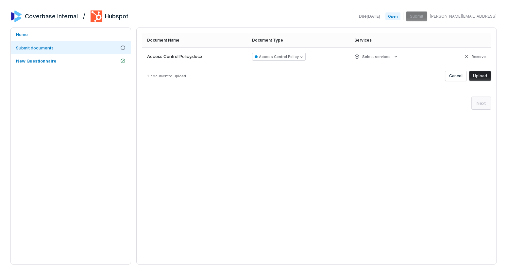
click at [481, 75] on button "Upload" at bounding box center [480, 76] width 22 height 10
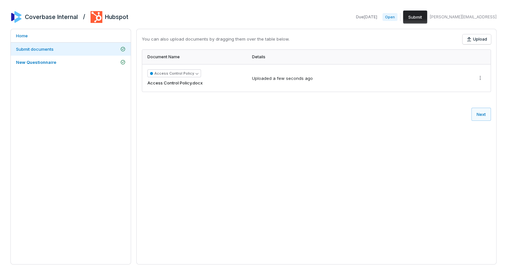
click at [427, 15] on button "Submit" at bounding box center [415, 16] width 24 height 13
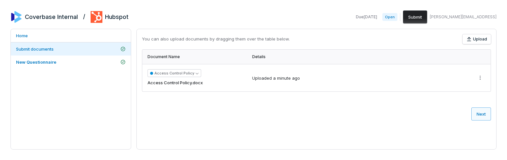
click at [480, 114] on button "Next" at bounding box center [481, 114] width 20 height 13
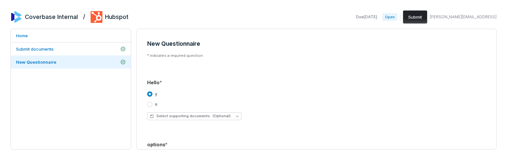
click at [427, 16] on button "Submit" at bounding box center [415, 16] width 24 height 13
click at [427, 19] on button "Submit" at bounding box center [415, 16] width 24 height 13
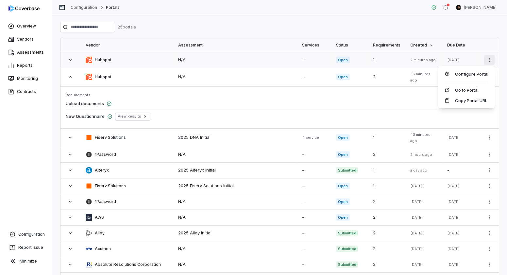
click at [491, 60] on html "Overview Vendors Assessments Reports Monitoring Contracts Configuration Report …" at bounding box center [253, 137] width 507 height 275
click at [483, 72] on div "Configure Portal" at bounding box center [467, 74] width 52 height 10
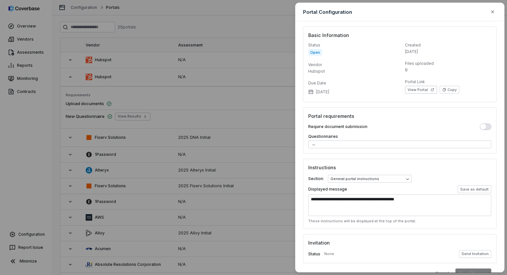
click at [490, 125] on button "button" at bounding box center [485, 126] width 11 height 7
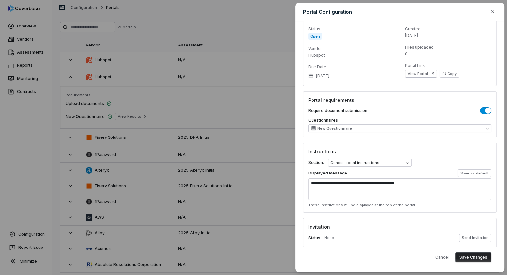
click at [469, 262] on div "Cancel Save Changes" at bounding box center [400, 257] width 194 height 20
click at [469, 259] on button "Save Changes" at bounding box center [474, 257] width 36 height 10
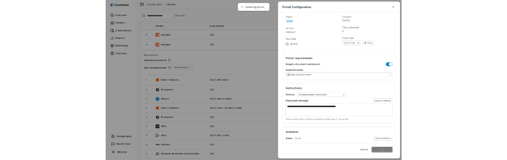
scroll to position [16, 0]
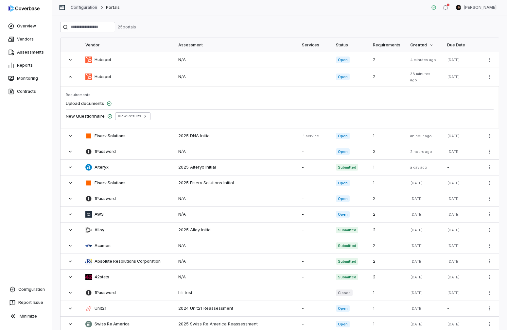
click at [81, 8] on link "Configuration" at bounding box center [84, 7] width 27 height 5
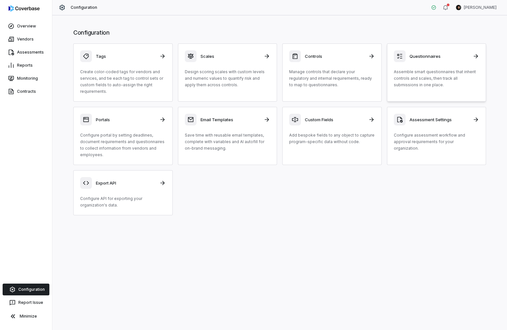
click at [428, 61] on div "Questionnaires" at bounding box center [437, 56] width 86 height 12
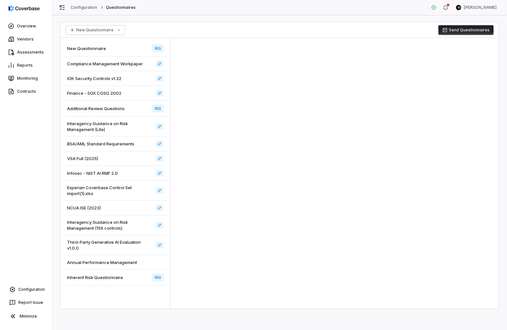
click at [126, 52] on div "New Questionnaire IRQ" at bounding box center [115, 49] width 104 height 16
click at [451, 32] on button "Send Questionnaires" at bounding box center [465, 30] width 55 height 10
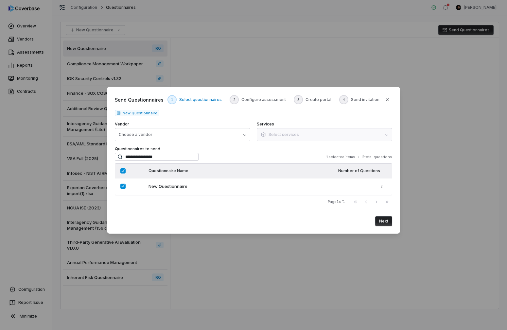
click at [384, 219] on button "Next" at bounding box center [383, 222] width 17 height 10
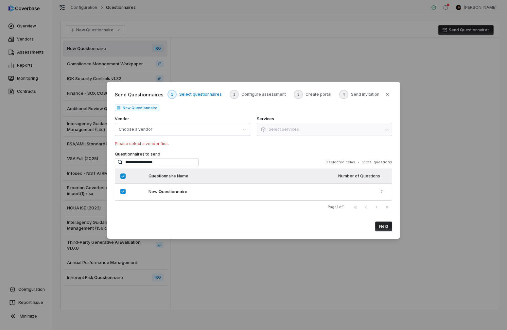
click at [166, 131] on button "Choose a vendor" at bounding box center [182, 129] width 135 height 13
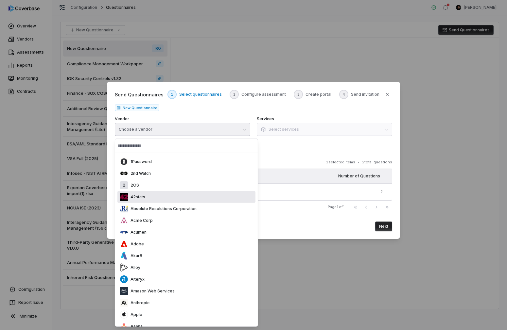
click at [162, 198] on div "42stats" at bounding box center [186, 197] width 138 height 12
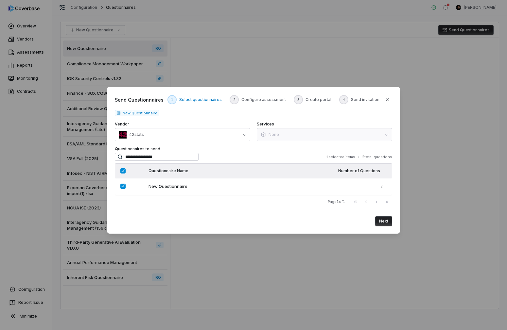
click at [381, 219] on button "Next" at bounding box center [383, 222] width 17 height 10
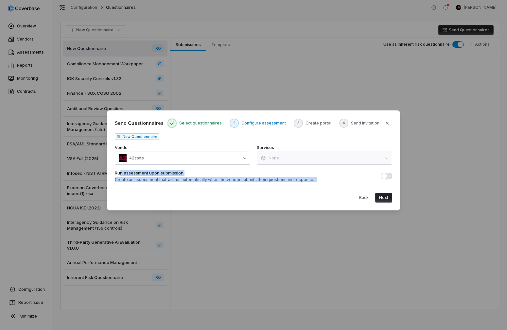
drag, startPoint x: 120, startPoint y: 172, endPoint x: 300, endPoint y: 184, distance: 180.6
click at [297, 184] on div "Run assessment upon submission Create an assessment that will run automatically…" at bounding box center [253, 186] width 277 height 33
click at [367, 198] on button "Back" at bounding box center [363, 198] width 17 height 10
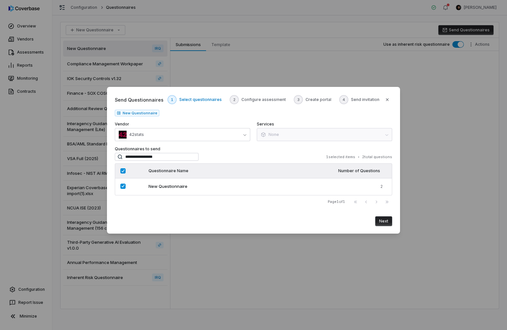
click at [387, 223] on button "Next" at bounding box center [383, 222] width 17 height 10
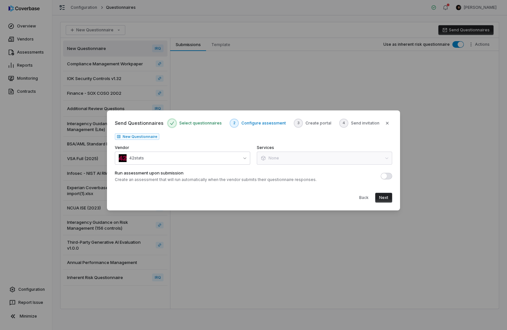
click at [388, 175] on button "Run assessment upon submission" at bounding box center [386, 176] width 11 height 7
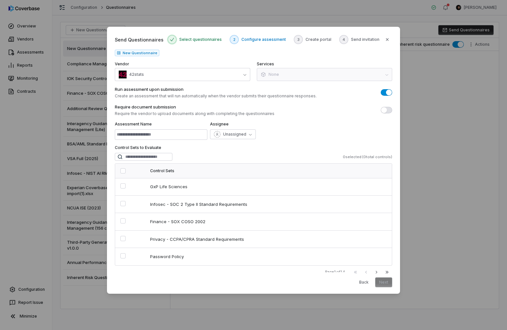
click at [388, 91] on span "button" at bounding box center [389, 93] width 6 height 6
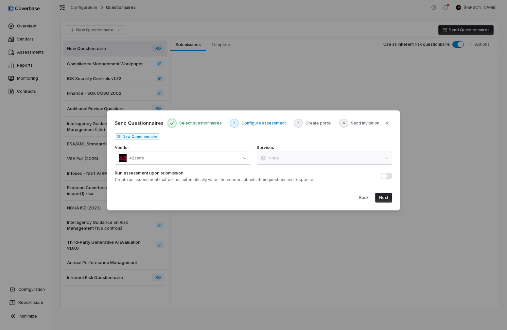
click at [385, 182] on div "Run assessment upon submission Create an assessment that will run automatically…" at bounding box center [253, 176] width 277 height 12
click at [387, 176] on button "Run assessment upon submission" at bounding box center [386, 176] width 11 height 7
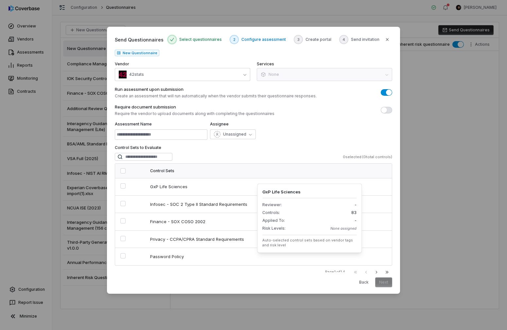
click at [388, 92] on span "button" at bounding box center [389, 93] width 6 height 6
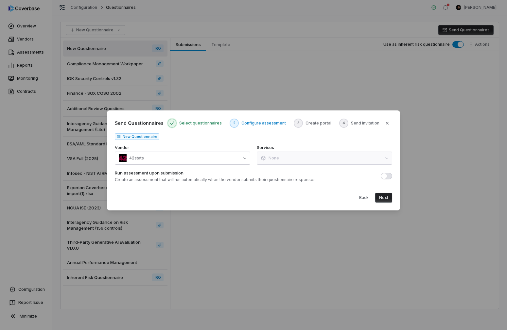
click at [385, 176] on span "button" at bounding box center [384, 176] width 6 height 6
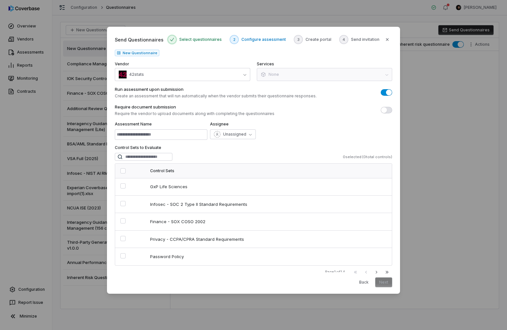
click at [389, 93] on span "button" at bounding box center [389, 93] width 6 height 6
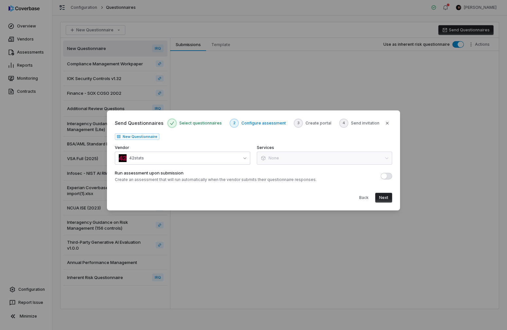
click at [388, 177] on button "Run assessment upon submission" at bounding box center [386, 176] width 11 height 7
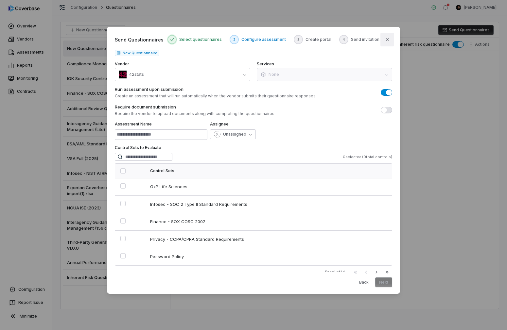
click at [385, 38] on icon "button" at bounding box center [387, 39] width 5 height 5
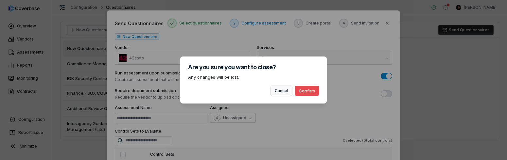
click at [282, 92] on button "Cancel" at bounding box center [281, 91] width 21 height 10
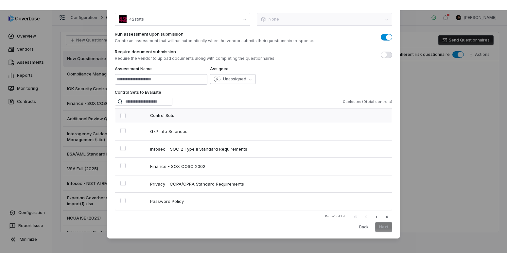
scroll to position [30, 0]
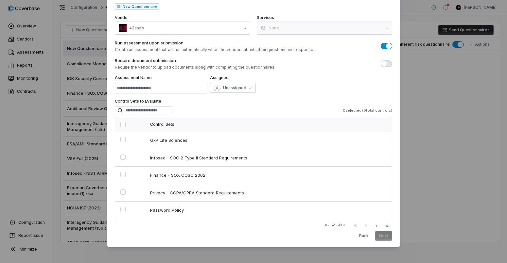
click at [388, 46] on span "button" at bounding box center [389, 46] width 6 height 6
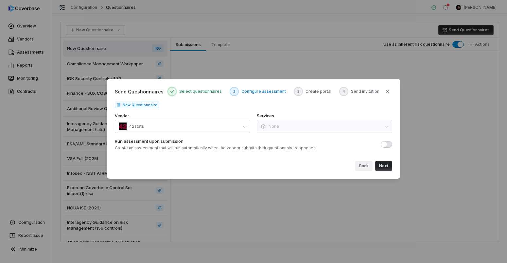
drag, startPoint x: 357, startPoint y: 163, endPoint x: 360, endPoint y: 164, distance: 3.4
click at [358, 163] on button "Back" at bounding box center [363, 166] width 17 height 10
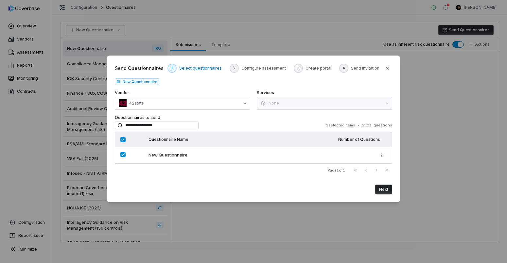
click at [385, 192] on button "Next" at bounding box center [383, 190] width 17 height 10
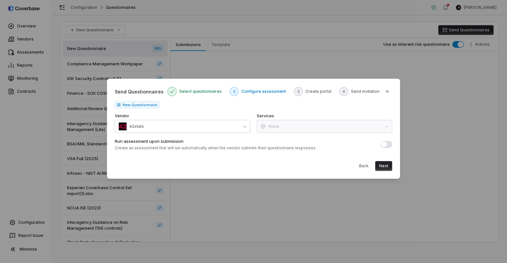
click at [384, 165] on button "Next" at bounding box center [383, 166] width 17 height 10
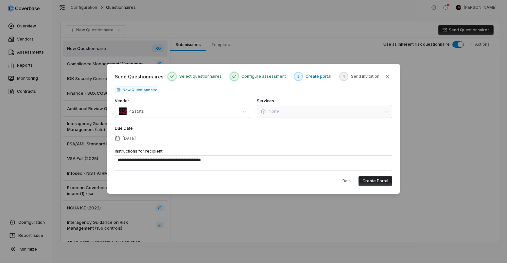
click at [380, 182] on button "Create Portal" at bounding box center [375, 181] width 34 height 10
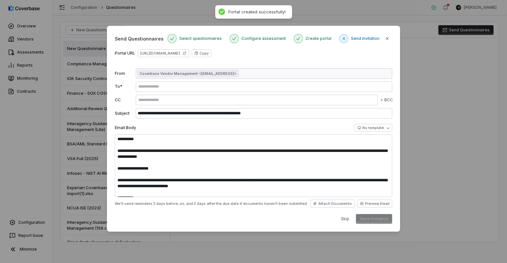
type textarea "**********"
click at [189, 53] on link "https://dashboard.coverbase.app/portal/1taad2kG" at bounding box center [163, 53] width 51 height 8
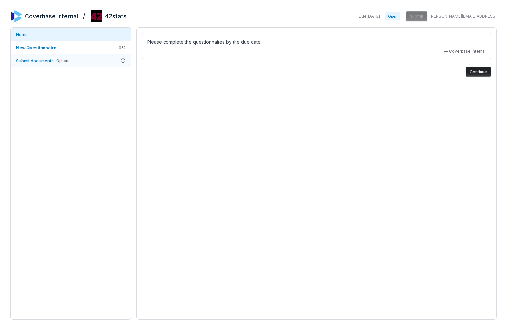
click at [49, 61] on span "Submit documents" at bounding box center [35, 60] width 38 height 5
